Goal: Task Accomplishment & Management: Complete application form

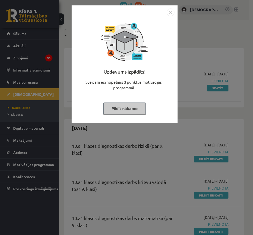
click at [121, 107] on button "Pildīt nākamo" at bounding box center [124, 109] width 42 height 12
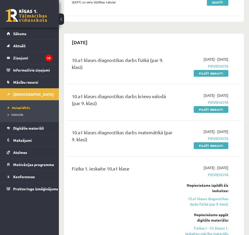
scroll to position [76, 0]
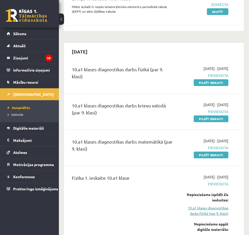
click at [200, 209] on link "10.a1 klases diagnostikas darbs fizikā (par 9. klasi)" at bounding box center [204, 210] width 47 height 11
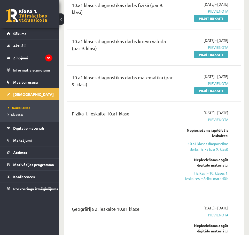
scroll to position [137, 0]
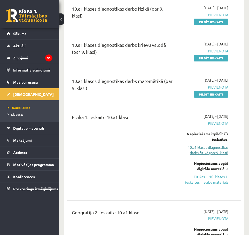
click at [212, 152] on link "10.a1 klases diagnostikas darbs fizikā (par 9. klasi)" at bounding box center [204, 150] width 47 height 11
click at [192, 150] on link "10.a1 klases diagnostikas darbs fizikā (par 9. klasi)" at bounding box center [204, 150] width 47 height 11
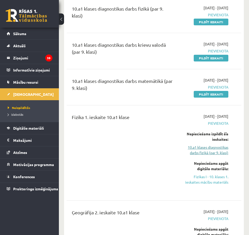
click at [220, 150] on link "10.a1 klases diagnostikas darbs fizikā (par 9. klasi)" at bounding box center [204, 150] width 47 height 11
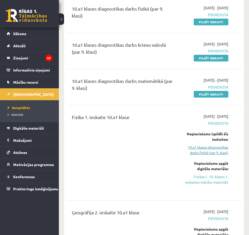
click at [220, 150] on link "10.a1 klases diagnostikas darbs fizikā (par 9. klasi)" at bounding box center [204, 150] width 47 height 11
click at [201, 180] on link "Fizikas I - 10. klases 1. ieskaites mācību materiāls" at bounding box center [204, 179] width 47 height 11
click at [206, 176] on link "Fizikas I - 10. klases 1. ieskaites mācību materiāls" at bounding box center [204, 179] width 47 height 11
click at [205, 177] on link "Fizikas I - 10. klases 1. ieskaites mācību materiāls" at bounding box center [204, 179] width 47 height 11
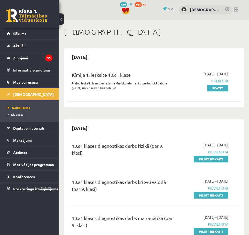
scroll to position [137, 0]
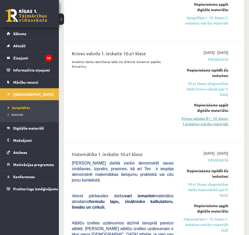
scroll to position [490, 0]
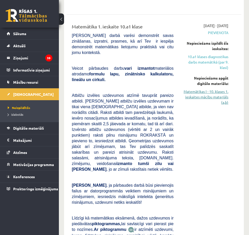
click at [208, 103] on link "Matemātikas I - 10. klases 1. ieskaites mācību materiāls (a,b)" at bounding box center [204, 97] width 47 height 16
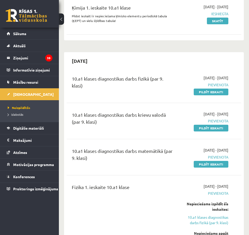
scroll to position [77, 0]
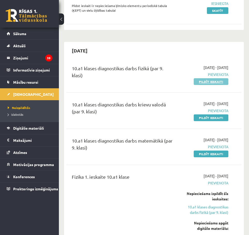
click at [214, 81] on link "Pildīt ieskaiti" at bounding box center [211, 81] width 35 height 7
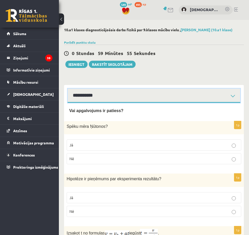
click at [98, 96] on select "**********" at bounding box center [154, 96] width 173 height 14
click at [68, 89] on select "**********" at bounding box center [154, 96] width 173 height 14
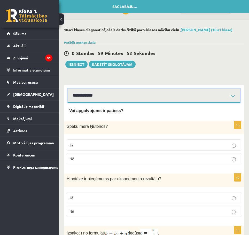
click at [100, 95] on select "**********" at bounding box center [154, 96] width 173 height 14
click at [68, 89] on select "**********" at bounding box center [154, 96] width 173 height 14
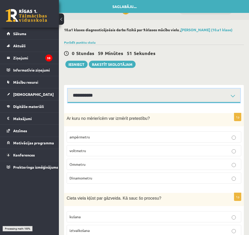
click at [101, 96] on select "**********" at bounding box center [154, 96] width 173 height 14
click at [68, 89] on select "**********" at bounding box center [154, 96] width 173 height 14
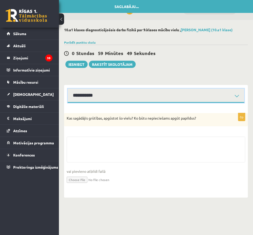
click at [104, 95] on select "**********" at bounding box center [156, 96] width 176 height 14
click at [68, 89] on select "**********" at bounding box center [156, 96] width 176 height 14
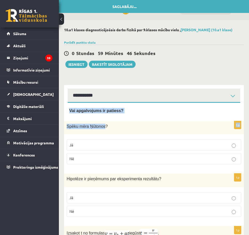
drag, startPoint x: 67, startPoint y: 111, endPoint x: 102, endPoint y: 133, distance: 41.0
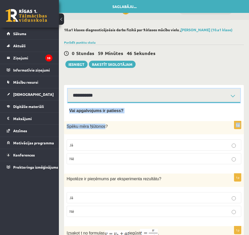
click at [107, 96] on select "**********" at bounding box center [154, 96] width 173 height 14
click at [103, 96] on select "**********" at bounding box center [154, 96] width 173 height 14
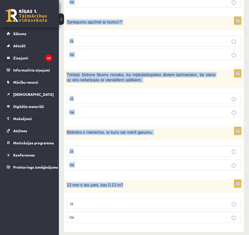
scroll to position [806, 0]
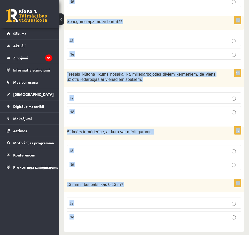
drag, startPoint x: 68, startPoint y: 110, endPoint x: 137, endPoint y: 209, distance: 121.3
copy form "Vai apgalvojums ir patiess? 1p Spēku mēra Ņūtonos ? Jā Nē 1p Hipotēze ir pieņēm…"
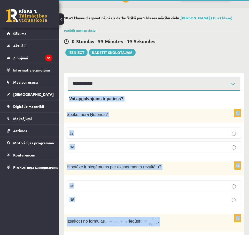
scroll to position [0, 0]
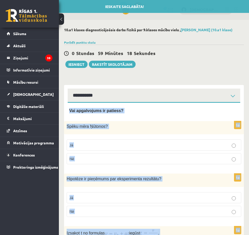
click at [95, 108] on span "Vai apgalvojums ir patiess?" at bounding box center [96, 110] width 54 height 4
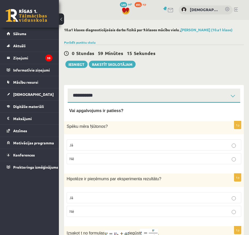
click at [81, 144] on p "Jā" at bounding box center [153, 144] width 169 height 5
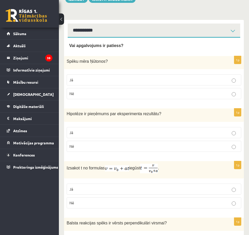
scroll to position [103, 0]
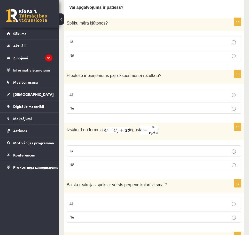
click at [75, 91] on label "Jā" at bounding box center [154, 94] width 175 height 11
click at [79, 149] on label "Jā" at bounding box center [154, 150] width 175 height 11
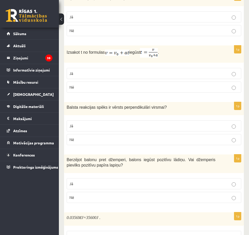
click at [84, 122] on label "Jā" at bounding box center [154, 125] width 175 height 11
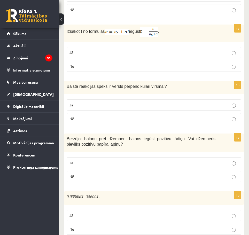
scroll to position [284, 0]
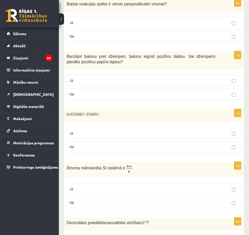
click at [90, 93] on p "Nē" at bounding box center [153, 93] width 169 height 5
click at [84, 129] on label "Jā" at bounding box center [154, 133] width 175 height 11
click at [82, 191] on p "Jā" at bounding box center [153, 188] width 169 height 5
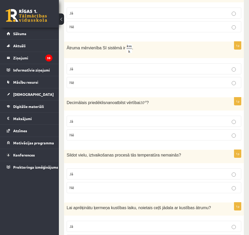
scroll to position [413, 0]
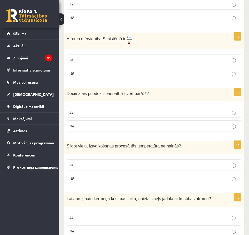
click at [78, 129] on p "Nē" at bounding box center [153, 125] width 169 height 5
click at [75, 166] on p "Jā" at bounding box center [153, 164] width 169 height 5
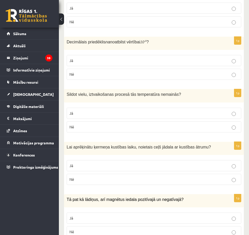
click at [87, 164] on p "Jā" at bounding box center [153, 165] width 169 height 5
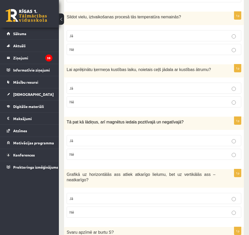
scroll to position [568, 0]
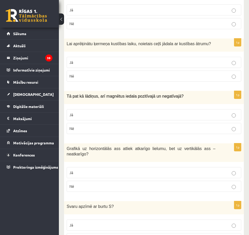
click at [73, 129] on span "Nē" at bounding box center [71, 128] width 5 height 5
click at [83, 184] on p "Nē" at bounding box center [153, 186] width 169 height 5
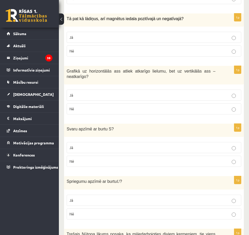
click at [73, 159] on span "Nē" at bounding box center [71, 161] width 5 height 5
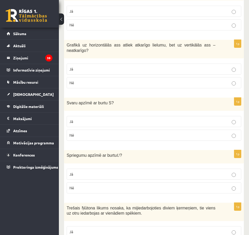
scroll to position [749, 0]
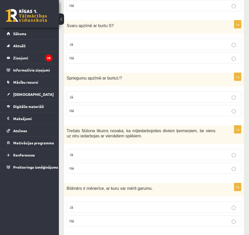
click at [76, 152] on p "Jā" at bounding box center [153, 154] width 169 height 5
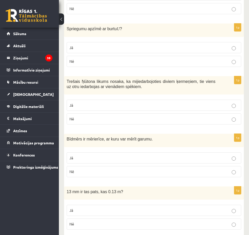
scroll to position [801, 0]
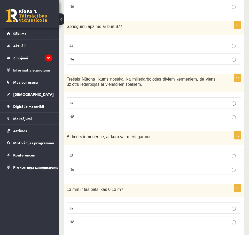
click at [102, 40] on label "Jā" at bounding box center [154, 45] width 175 height 11
click at [74, 153] on p "Jā" at bounding box center [153, 155] width 169 height 5
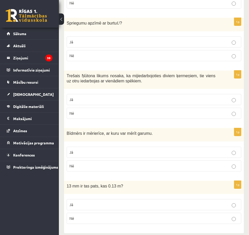
scroll to position [806, 0]
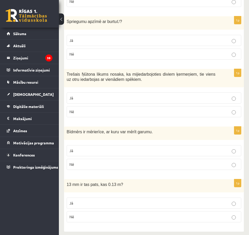
click at [75, 214] on p "Nē" at bounding box center [153, 216] width 169 height 5
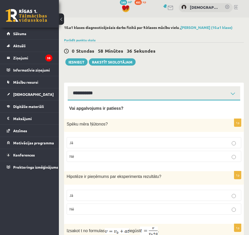
scroll to position [0, 0]
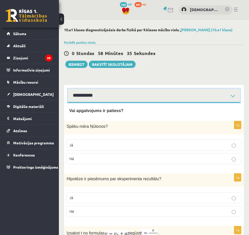
click at [100, 98] on select "**********" at bounding box center [154, 96] width 173 height 14
click at [68, 89] on select "**********" at bounding box center [154, 96] width 173 height 14
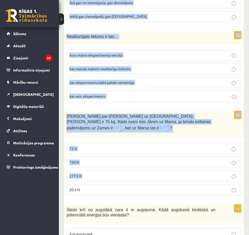
scroll to position [1020, 0]
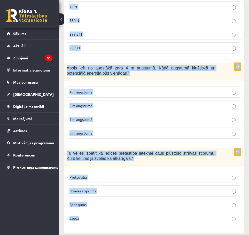
drag, startPoint x: 66, startPoint y: 118, endPoint x: 103, endPoint y: 213, distance: 101.8
copy form "Ar kuru no mērierīcēm var izmērīt pretestību? ampērmetru voltmetru Ommetru Dina…"
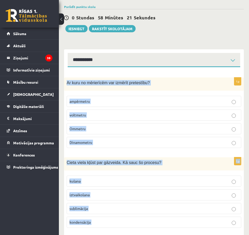
scroll to position [0, 0]
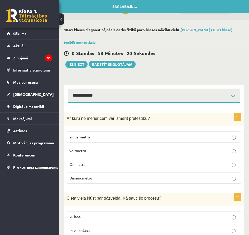
click at [82, 168] on label "Ommetru" at bounding box center [154, 164] width 175 height 11
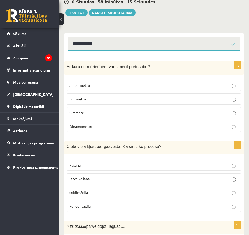
scroll to position [77, 0]
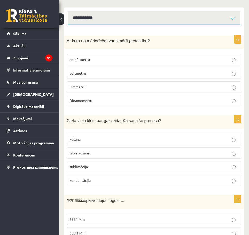
click at [89, 166] on p "sublimācija" at bounding box center [153, 166] width 169 height 5
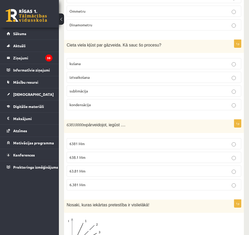
scroll to position [155, 0]
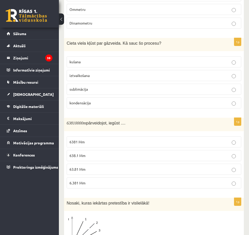
click at [87, 169] on p "63.81 Mm" at bounding box center [153, 169] width 169 height 5
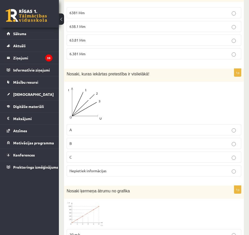
click at [85, 128] on p "A" at bounding box center [153, 129] width 169 height 5
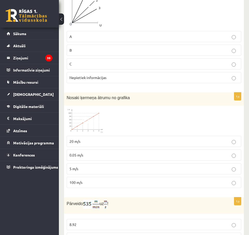
scroll to position [387, 0]
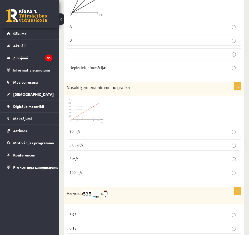
click at [78, 156] on label "5 m/s" at bounding box center [154, 158] width 175 height 11
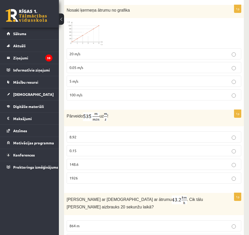
scroll to position [491, 0]
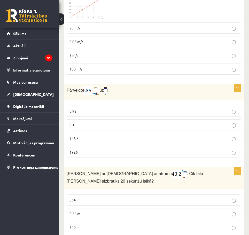
click at [80, 106] on label "8.92" at bounding box center [154, 111] width 175 height 11
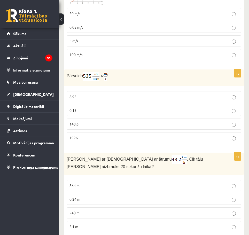
scroll to position [594, 0]
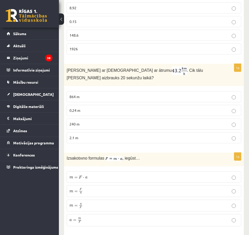
click at [84, 123] on p "240 m" at bounding box center [153, 123] width 169 height 5
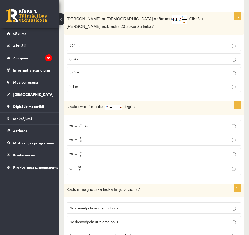
scroll to position [646, 0]
click at [87, 126] on p "m = F ⋅ a m = F ⋅ a" at bounding box center [153, 125] width 169 height 5
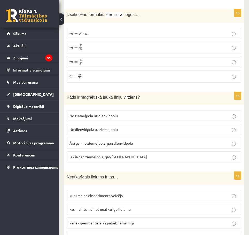
scroll to position [749, 0]
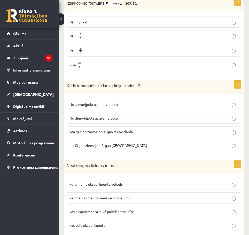
click at [108, 103] on span "No ziemeļpola uz dienvidpolu" at bounding box center [93, 104] width 48 height 5
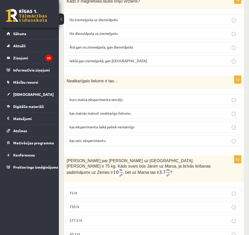
scroll to position [852, 0]
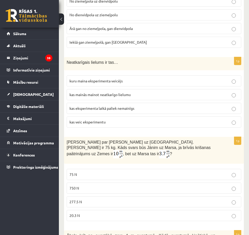
click at [92, 81] on span "kuru maina eksperimenta veicējs" at bounding box center [95, 81] width 53 height 5
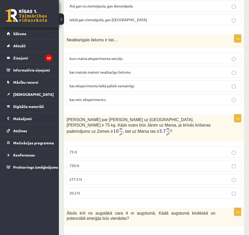
scroll to position [930, 0]
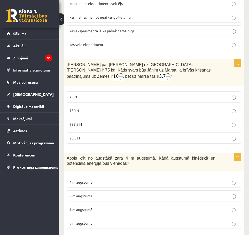
click at [73, 122] on span "277.5 N" at bounding box center [75, 124] width 12 height 5
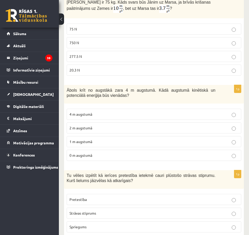
scroll to position [1007, 0]
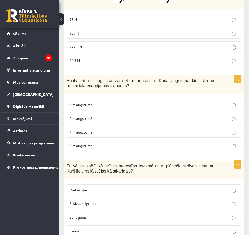
click at [89, 116] on span "2 m augstumā" at bounding box center [80, 118] width 23 height 5
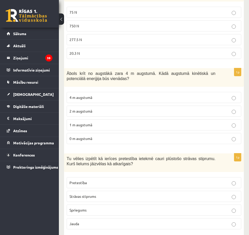
scroll to position [1020, 0]
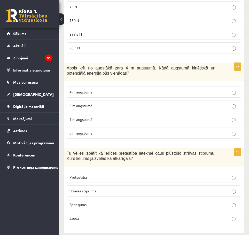
click at [82, 189] on span "Strāvas stiprums" at bounding box center [82, 191] width 27 height 5
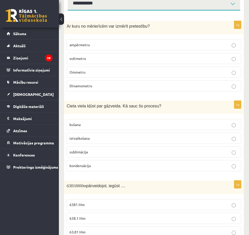
scroll to position [0, 0]
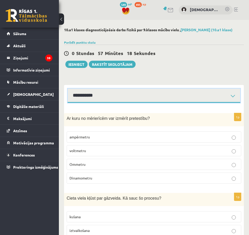
click at [78, 93] on select "**********" at bounding box center [154, 96] width 173 height 14
select select "**********"
click at [68, 89] on select "**********" at bounding box center [154, 96] width 173 height 14
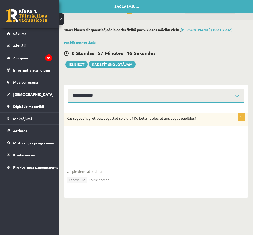
click at [71, 53] on div "0 Stundas 57 Minūtes 16 Sekundes" at bounding box center [156, 53] width 184 height 7
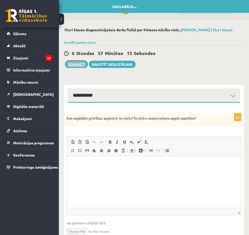
click at [73, 64] on button "Iesniegt" at bounding box center [76, 64] width 22 height 7
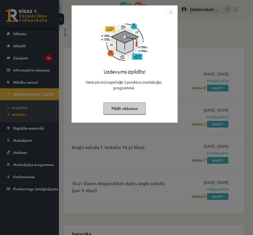
click at [230, 56] on div "Uzdevums izpildīts! Sveicam esi nopelnījis 5 punktus motivācijas programmā Pild…" at bounding box center [126, 117] width 253 height 235
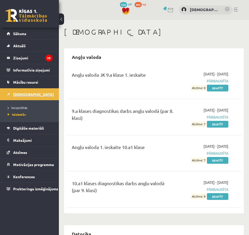
click at [24, 96] on span "[DEMOGRAPHIC_DATA]" at bounding box center [33, 94] width 41 height 5
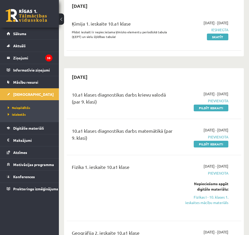
scroll to position [52, 0]
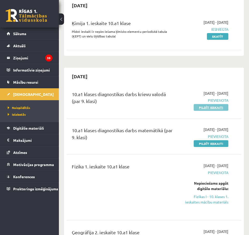
click at [210, 107] on link "Pildīt ieskaiti" at bounding box center [211, 107] width 35 height 7
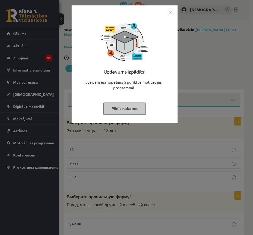
click at [241, 70] on div "Uzdevums izpildīts! Sveicam esi nopelnījis 5 punktus motivācijas programmā Pild…" at bounding box center [126, 117] width 253 height 235
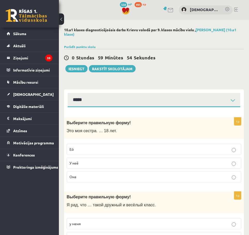
click at [75, 147] on p "Ей" at bounding box center [153, 149] width 169 height 5
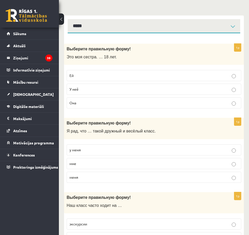
scroll to position [77, 0]
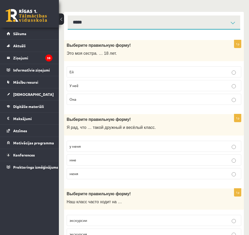
click at [86, 146] on p "у меня" at bounding box center [153, 146] width 169 height 5
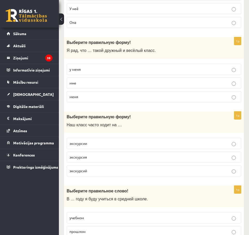
scroll to position [155, 0]
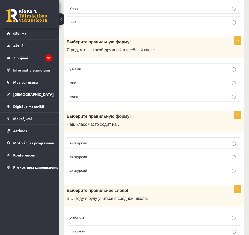
click at [88, 143] on p "экскурсии" at bounding box center [153, 142] width 169 height 5
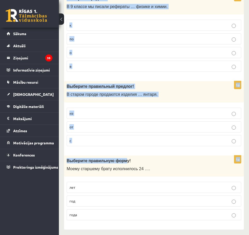
scroll to position [1518, 0]
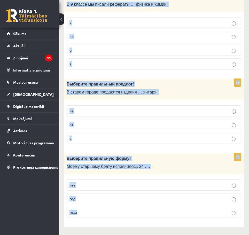
drag, startPoint x: 69, startPoint y: 115, endPoint x: 116, endPoint y: 222, distance: 116.4
copy form "Loremips dolorsitam conse! A … elit s doei tempori u laboree dolor. magnaal eni…"
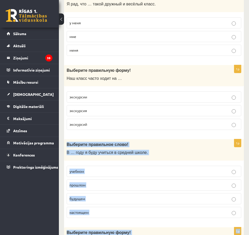
click at [88, 148] on div "Выберите правильное слово! В … году я буду учиться в средней школе." at bounding box center [154, 149] width 180 height 21
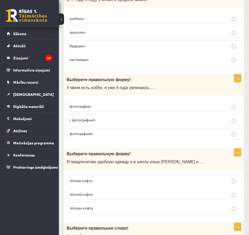
scroll to position [356, 0]
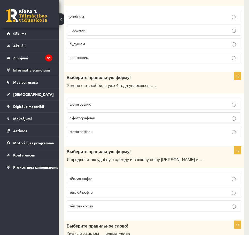
click at [85, 46] on span "будущем" at bounding box center [76, 43] width 15 height 5
click at [87, 105] on span "фотографию" at bounding box center [80, 104] width 22 height 5
click at [91, 128] on label "фотографией" at bounding box center [154, 131] width 175 height 11
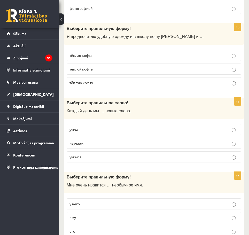
scroll to position [485, 0]
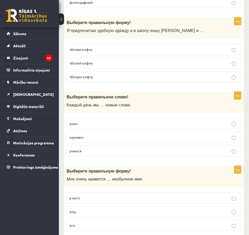
click at [92, 79] on span "тёплую кофту" at bounding box center [81, 76] width 24 height 5
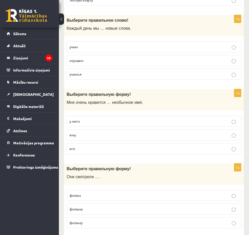
scroll to position [563, 0]
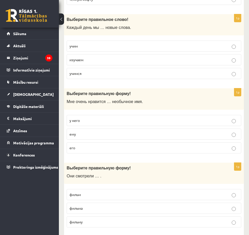
click at [76, 49] on p "учим" at bounding box center [153, 45] width 169 height 5
click at [70, 145] on label "его" at bounding box center [154, 147] width 175 height 11
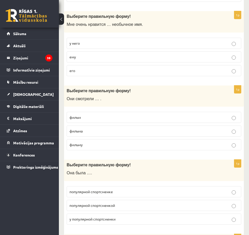
scroll to position [640, 0]
click at [80, 119] on span "фильм" at bounding box center [74, 117] width 11 height 5
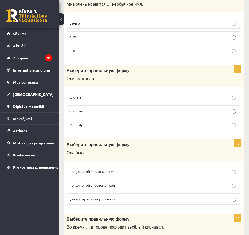
scroll to position [718, 0]
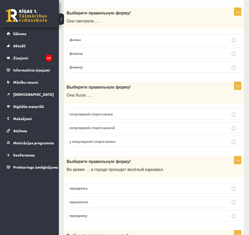
click at [108, 129] on span "популярной спортсменкой" at bounding box center [91, 127] width 45 height 5
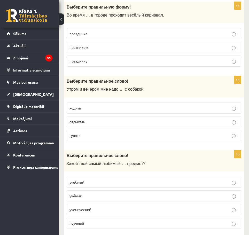
scroll to position [873, 0]
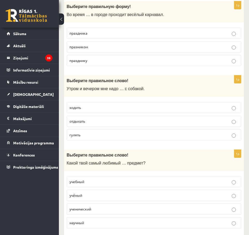
click at [98, 33] on p "праздника" at bounding box center [153, 32] width 169 height 5
click at [78, 138] on p "гулять" at bounding box center [153, 134] width 169 height 5
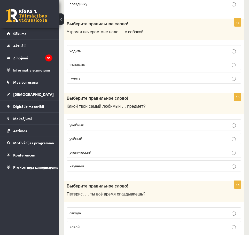
scroll to position [950, 0]
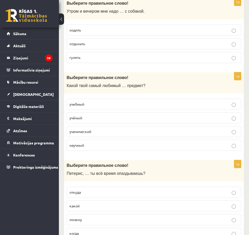
click at [79, 102] on span "учебный" at bounding box center [76, 104] width 15 height 5
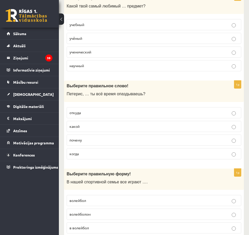
scroll to position [1033, 0]
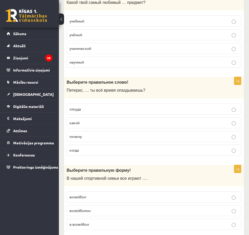
click at [82, 136] on span "почему" at bounding box center [75, 136] width 12 height 5
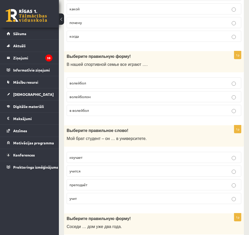
scroll to position [1162, 0]
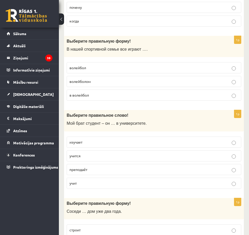
click at [81, 96] on span "в волейбол" at bounding box center [78, 95] width 19 height 5
click at [77, 154] on p "учится" at bounding box center [153, 155] width 169 height 5
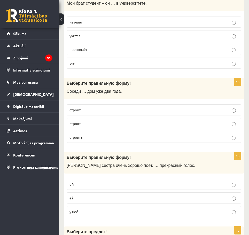
scroll to position [1291, 0]
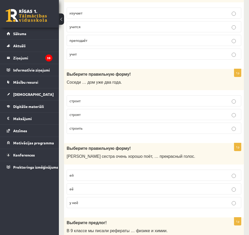
drag, startPoint x: 76, startPoint y: 114, endPoint x: 91, endPoint y: 114, distance: 15.5
click at [76, 115] on span "строят" at bounding box center [74, 114] width 11 height 5
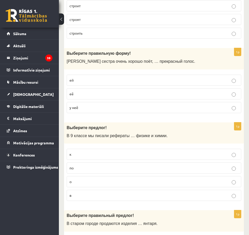
scroll to position [1395, 0]
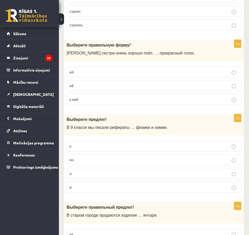
click at [75, 100] on span "у неё" at bounding box center [73, 99] width 9 height 5
click at [78, 155] on label "по" at bounding box center [154, 159] width 175 height 11
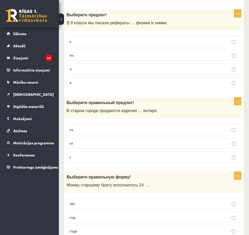
scroll to position [1518, 0]
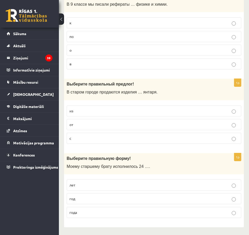
click at [82, 110] on p "из" at bounding box center [153, 110] width 169 height 5
click at [75, 216] on label "года" at bounding box center [154, 212] width 175 height 11
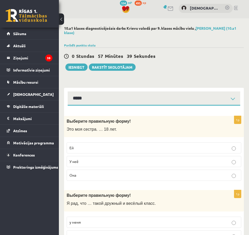
scroll to position [0, 0]
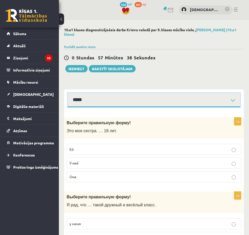
click at [101, 97] on select "**********" at bounding box center [154, 100] width 173 height 14
click at [68, 93] on select "**********" at bounding box center [154, 100] width 173 height 14
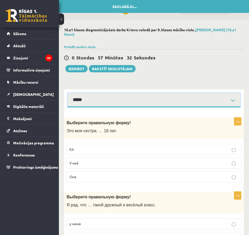
click at [108, 100] on select "**********" at bounding box center [154, 100] width 173 height 14
click at [68, 93] on select "**********" at bounding box center [154, 100] width 173 height 14
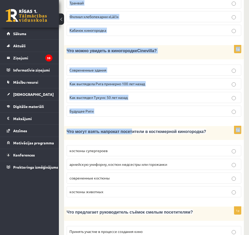
scroll to position [737, 0]
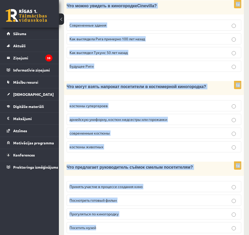
drag, startPoint x: 68, startPoint y: 36, endPoint x: 161, endPoint y: 205, distance: 192.7
copy form "Loremipsum dolor «Sitametcons Adipiscin », elitsedd eiusmodtem incidid. Utlabor…"
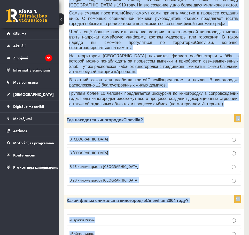
scroll to position [169, 0]
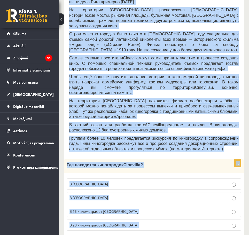
click at [76, 182] on span "В [GEOGRAPHIC_DATA]" at bounding box center [88, 184] width 39 height 5
click at [112, 159] on div "Где находится киногородок [GEOGRAPHIC_DATA] ?" at bounding box center [154, 166] width 180 height 14
click at [115, 163] on span "Где находится киногородок" at bounding box center [95, 165] width 57 height 4
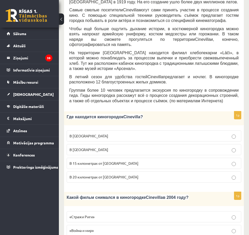
scroll to position [221, 0]
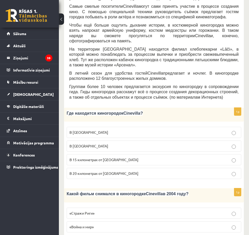
click at [95, 130] on p "В [GEOGRAPHIC_DATA]" at bounding box center [153, 132] width 169 height 5
click at [87, 157] on span "В 15 километрах от [GEOGRAPHIC_DATA]" at bounding box center [103, 159] width 69 height 5
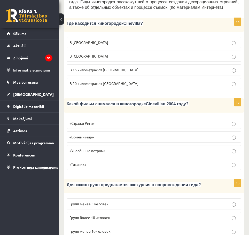
scroll to position [324, 0]
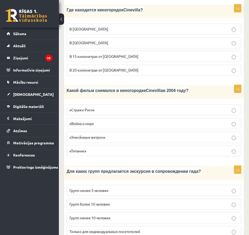
click at [89, 104] on label "«Стражи Риги»" at bounding box center [154, 109] width 175 height 11
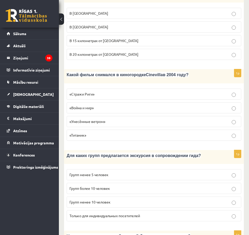
scroll to position [376, 0]
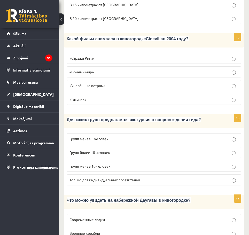
click at [97, 147] on label "Групп более 10 человек" at bounding box center [154, 152] width 175 height 11
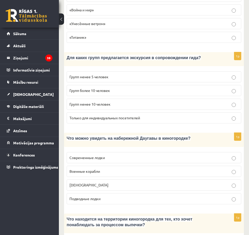
scroll to position [453, 0]
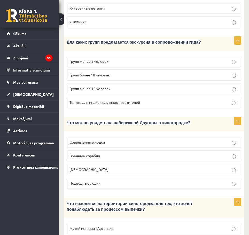
click at [83, 167] on span "[DEMOGRAPHIC_DATA]" at bounding box center [88, 169] width 39 height 5
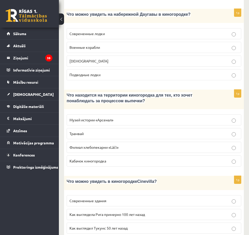
scroll to position [582, 0]
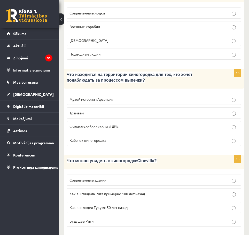
click at [99, 124] on span "Филиал хлебопекарни «Lāči»" at bounding box center [93, 126] width 49 height 5
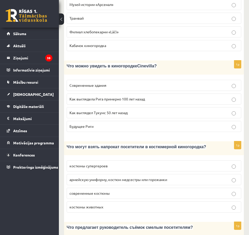
scroll to position [686, 0]
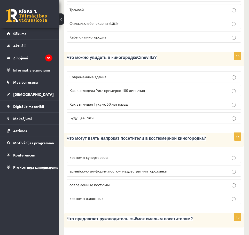
click at [116, 88] on span "Как выглядела Рига примерно 100 лет назад" at bounding box center [106, 90] width 75 height 5
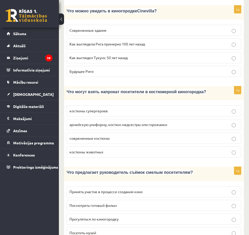
scroll to position [737, 0]
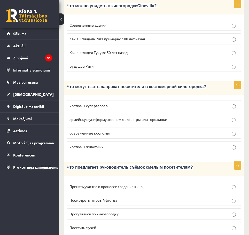
click at [92, 114] on label "армейскую униформу, костюм медсестры или горожанки" at bounding box center [154, 119] width 175 height 11
click at [88, 184] on span "Принять участие в процессе создания кино" at bounding box center [105, 186] width 73 height 5
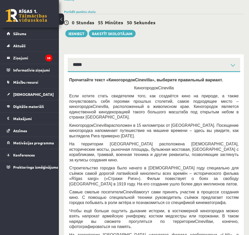
scroll to position [0, 0]
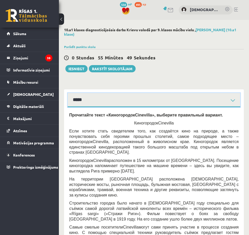
click at [92, 97] on select "**********" at bounding box center [154, 100] width 173 height 14
select select "**********"
click at [68, 93] on select "**********" at bounding box center [154, 100] width 173 height 14
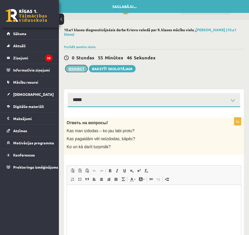
click at [77, 69] on button "Iesniegt" at bounding box center [76, 68] width 22 height 7
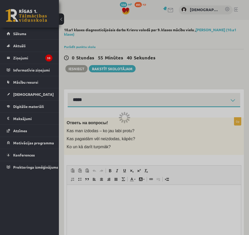
click at [107, 99] on div at bounding box center [124, 117] width 249 height 235
